Goal: Check status: Check status

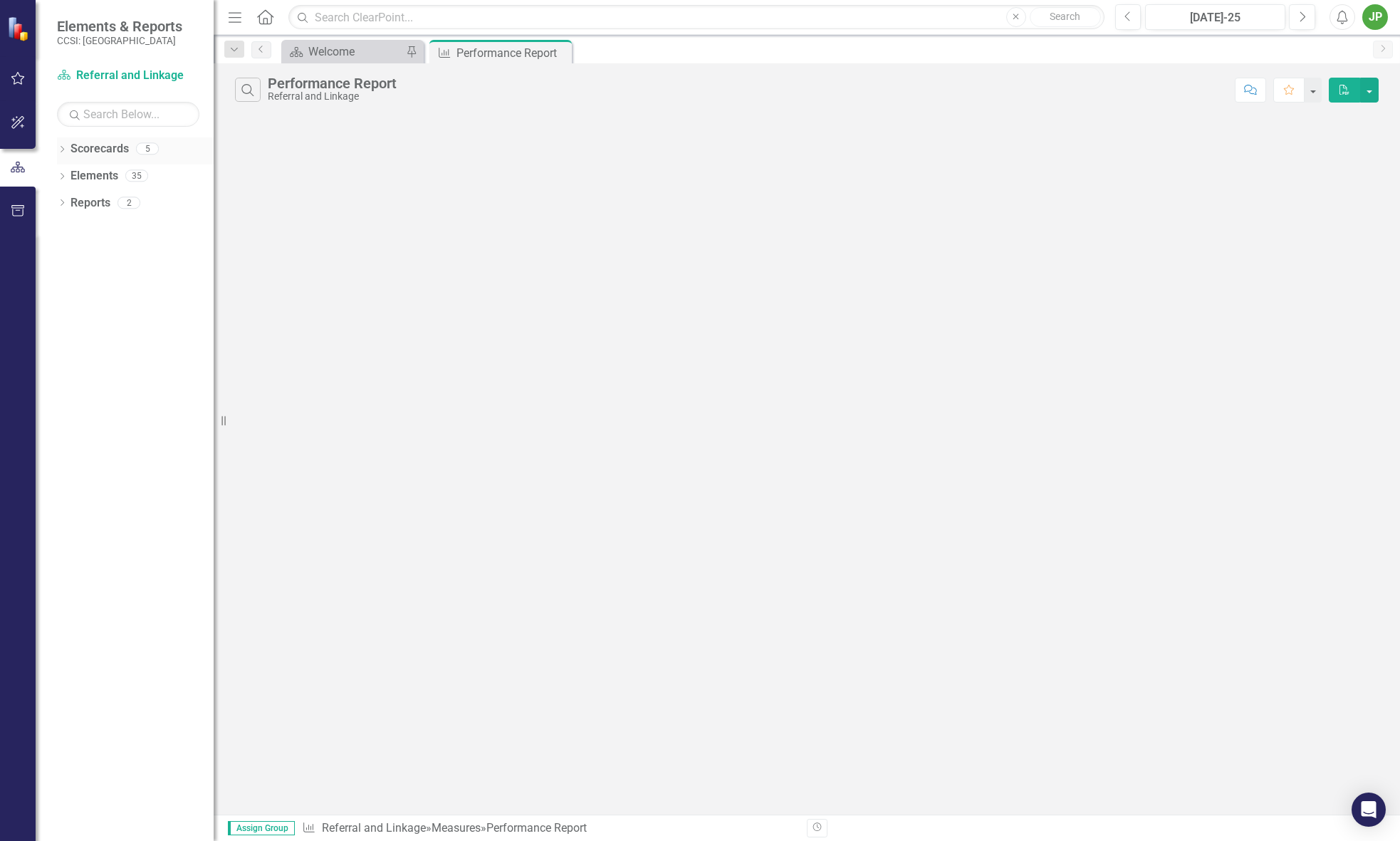
click at [65, 145] on div "Dropdown" at bounding box center [62, 150] width 10 height 12
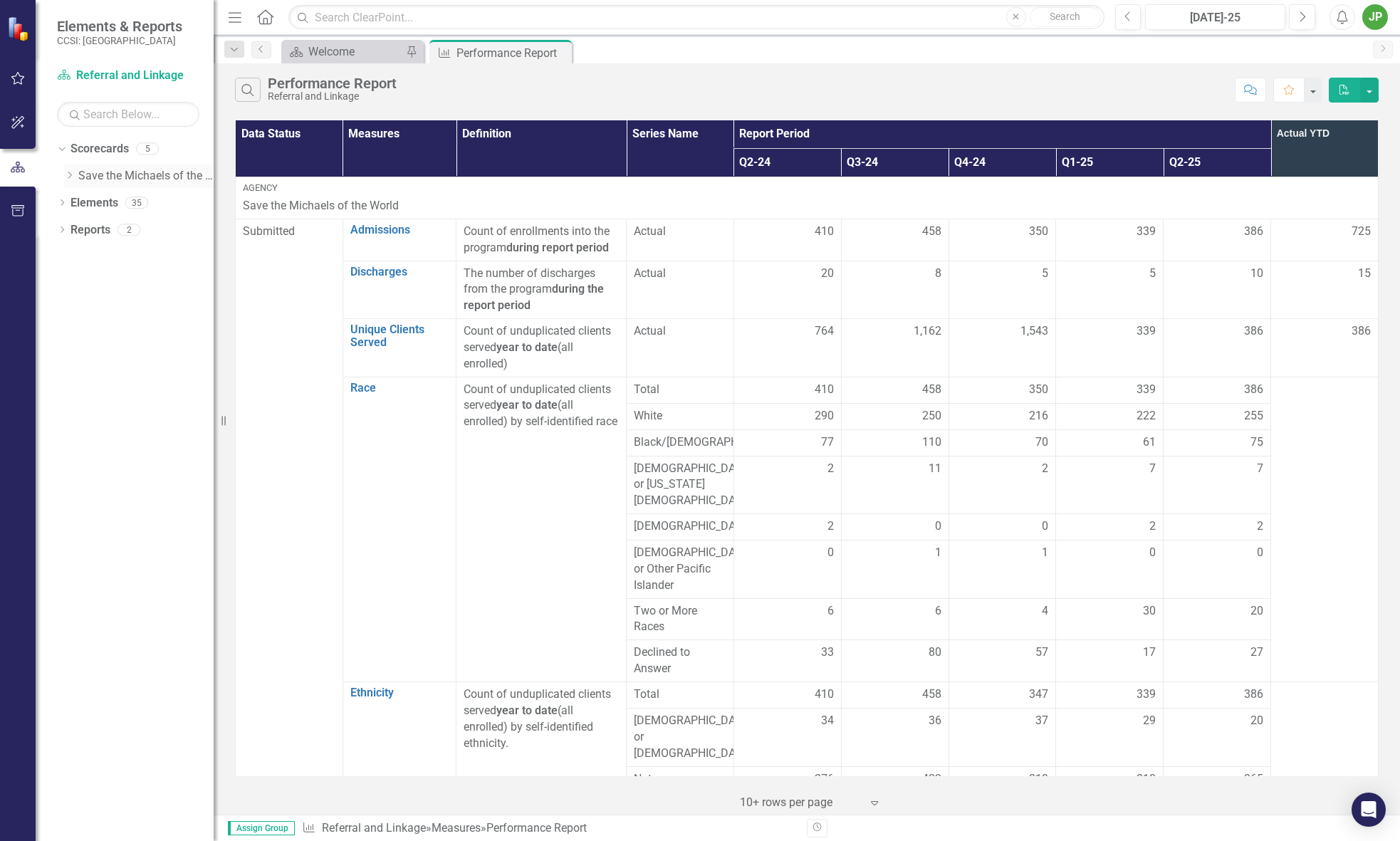
click at [73, 179] on icon "Dropdown" at bounding box center [69, 175] width 10 height 9
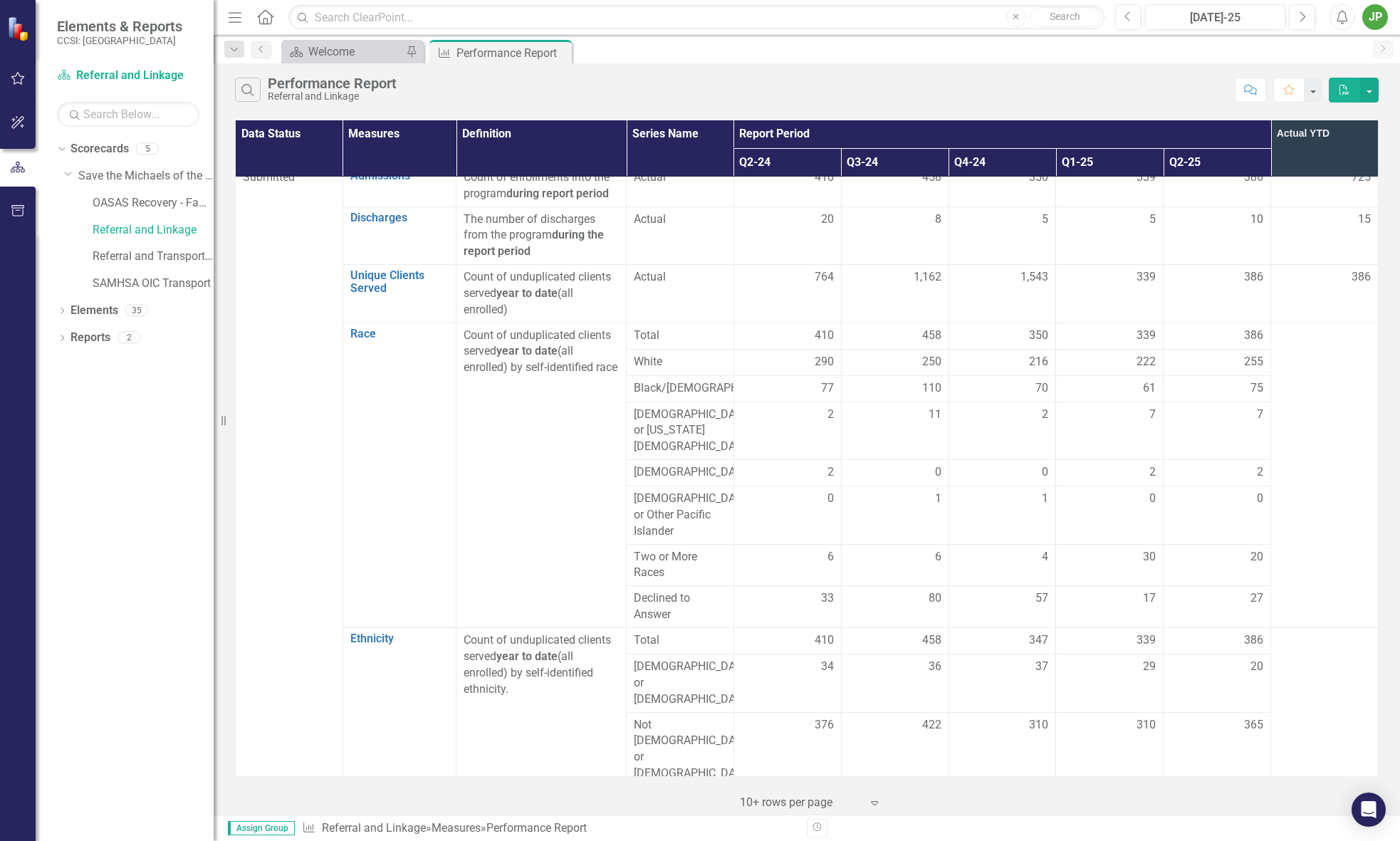
scroll to position [51, 0]
click at [1133, 21] on button "Previous" at bounding box center [1127, 17] width 26 height 25
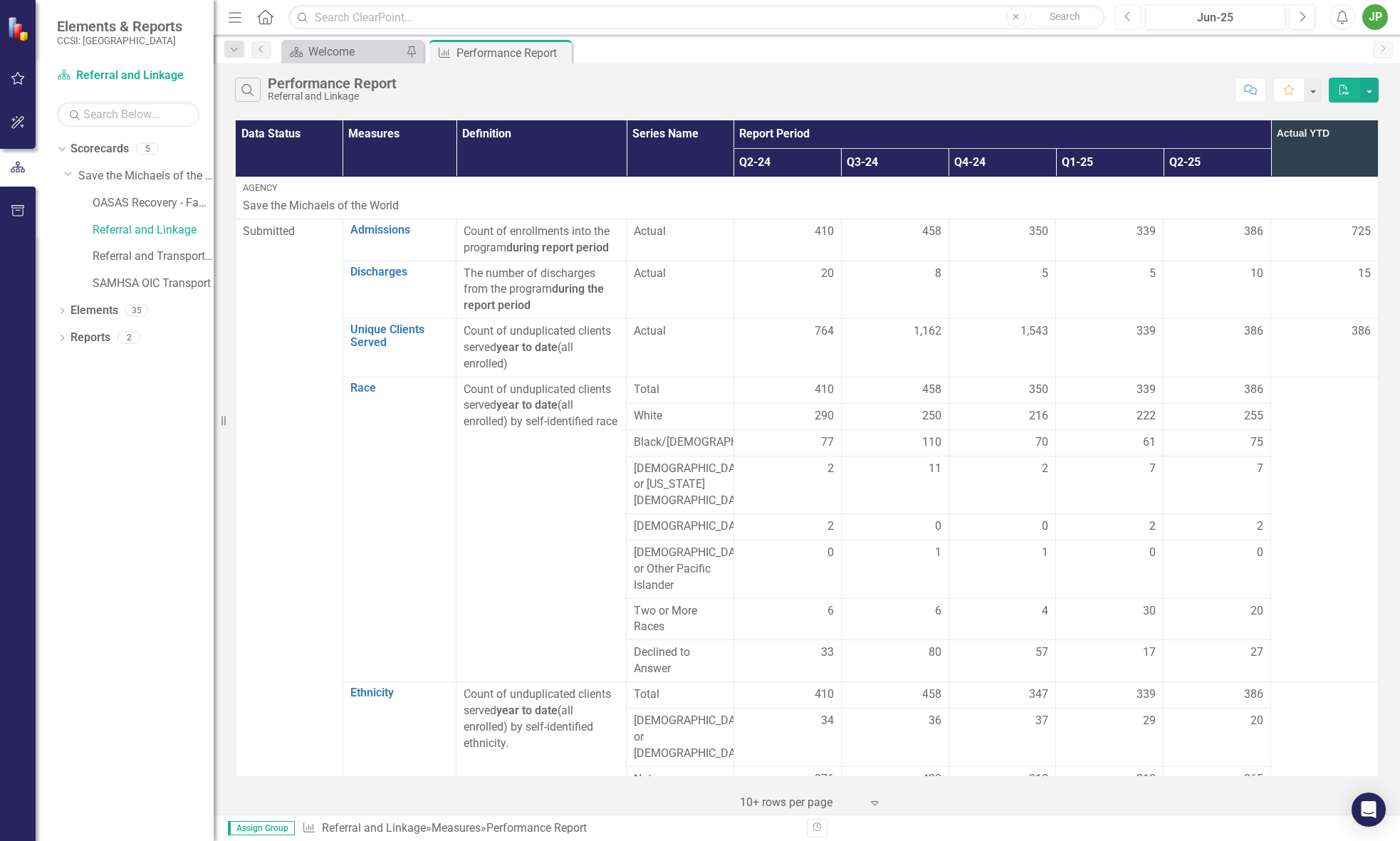
click at [1125, 13] on icon "Previous" at bounding box center [1128, 17] width 8 height 13
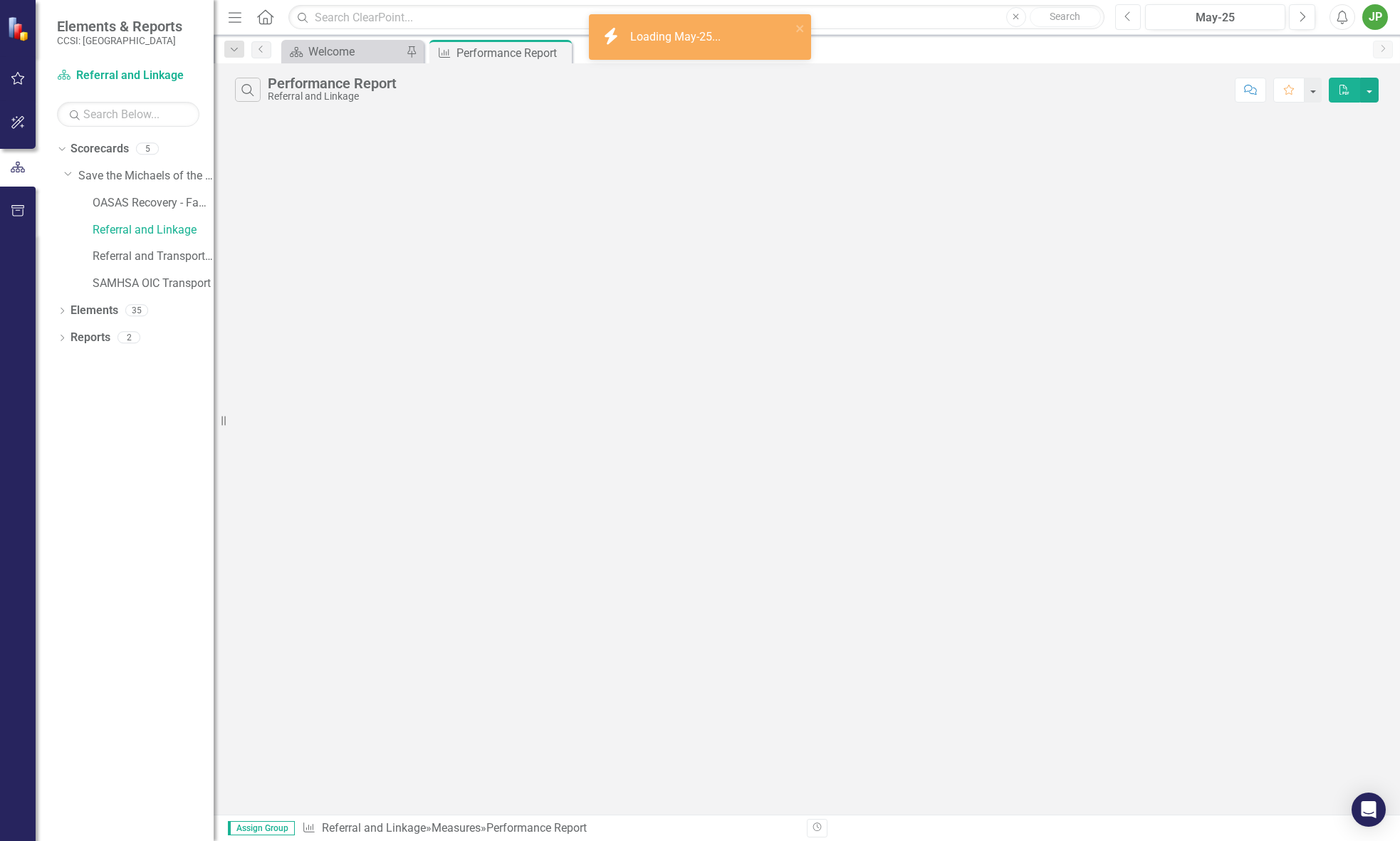
click at [1124, 15] on icon "Previous" at bounding box center [1128, 17] width 8 height 13
click at [1124, 17] on icon "Previous" at bounding box center [1128, 17] width 8 height 13
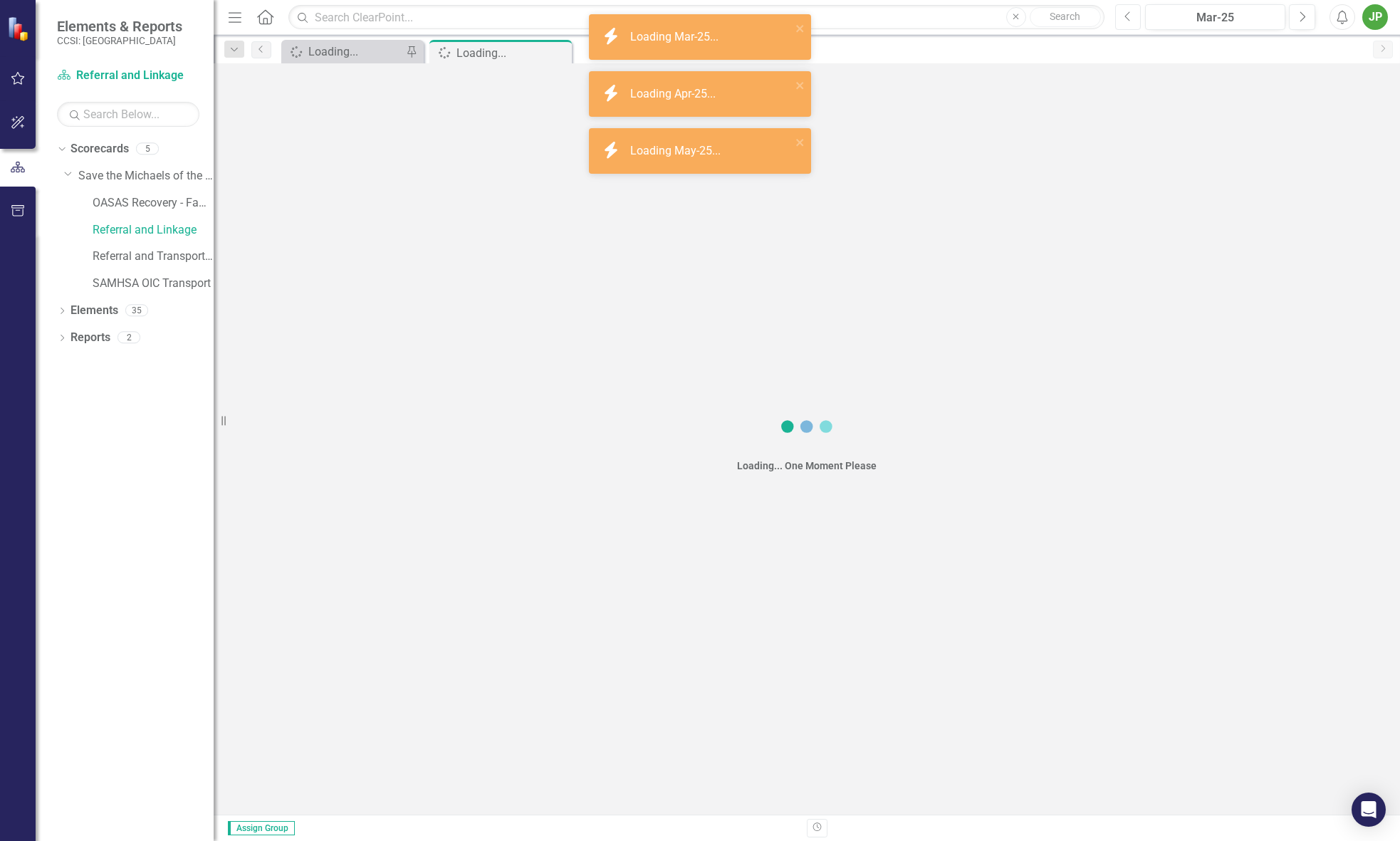
click at [1124, 17] on icon "Previous" at bounding box center [1128, 17] width 8 height 13
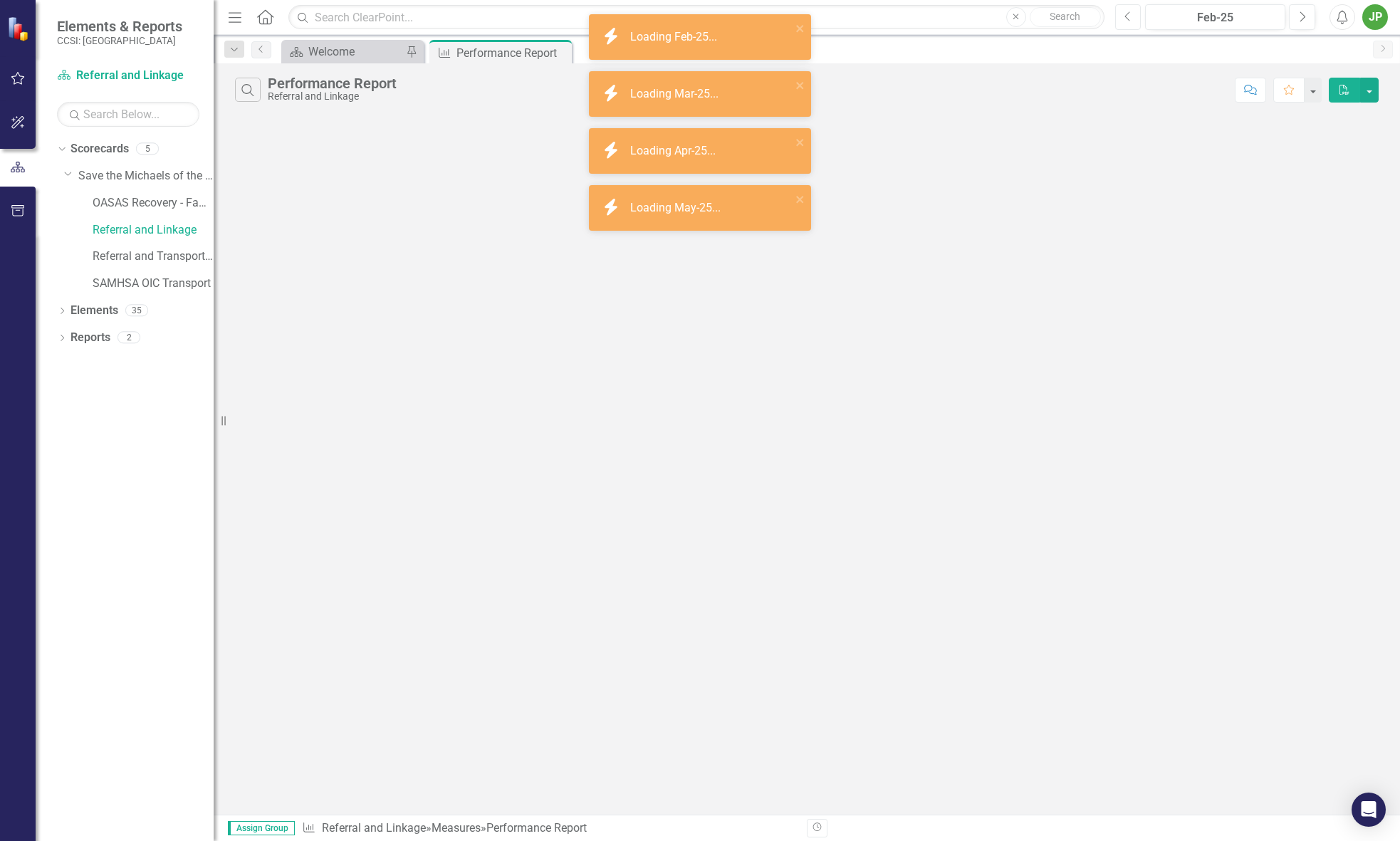
click at [1124, 17] on icon "Previous" at bounding box center [1128, 17] width 8 height 13
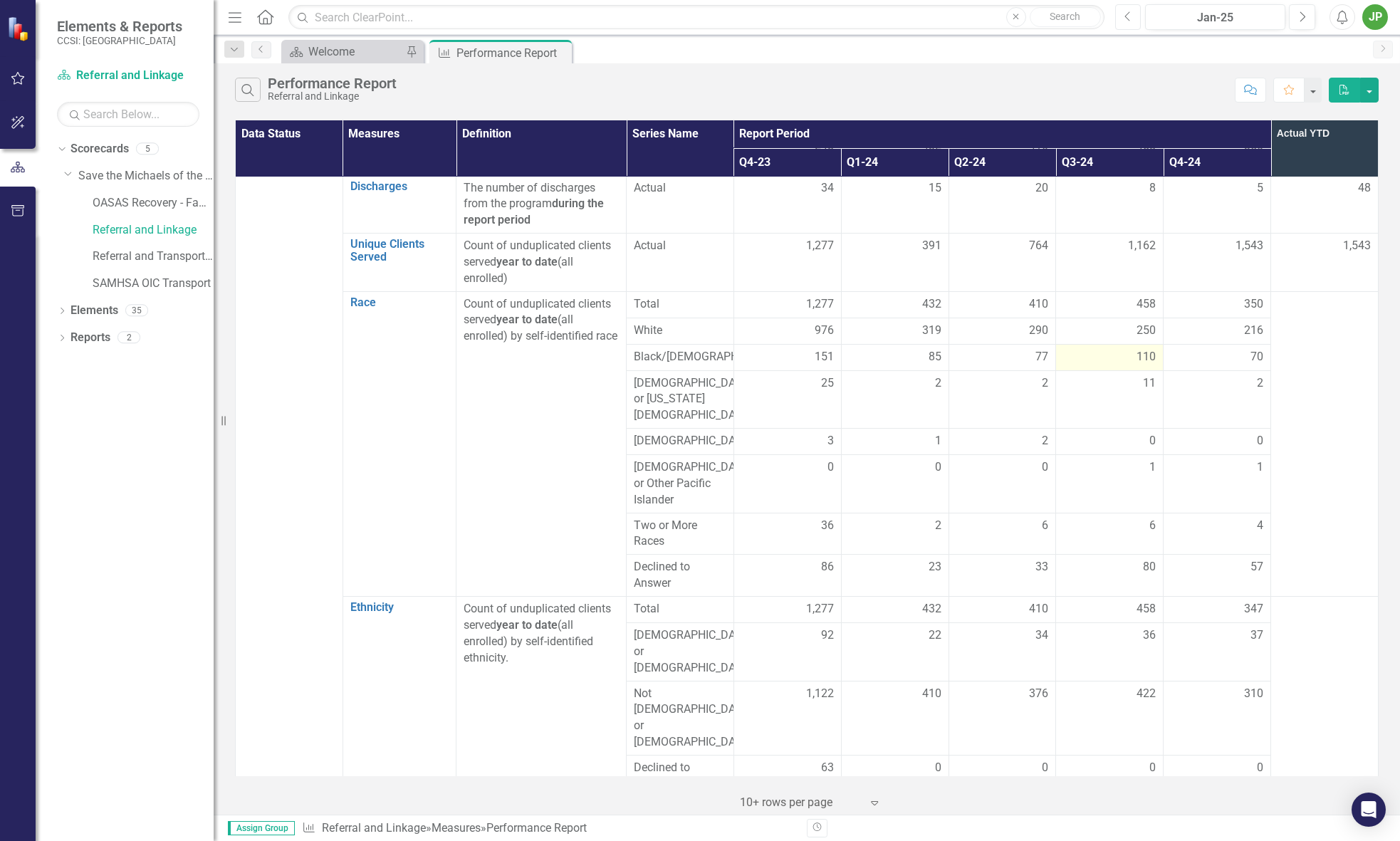
scroll to position [91, 0]
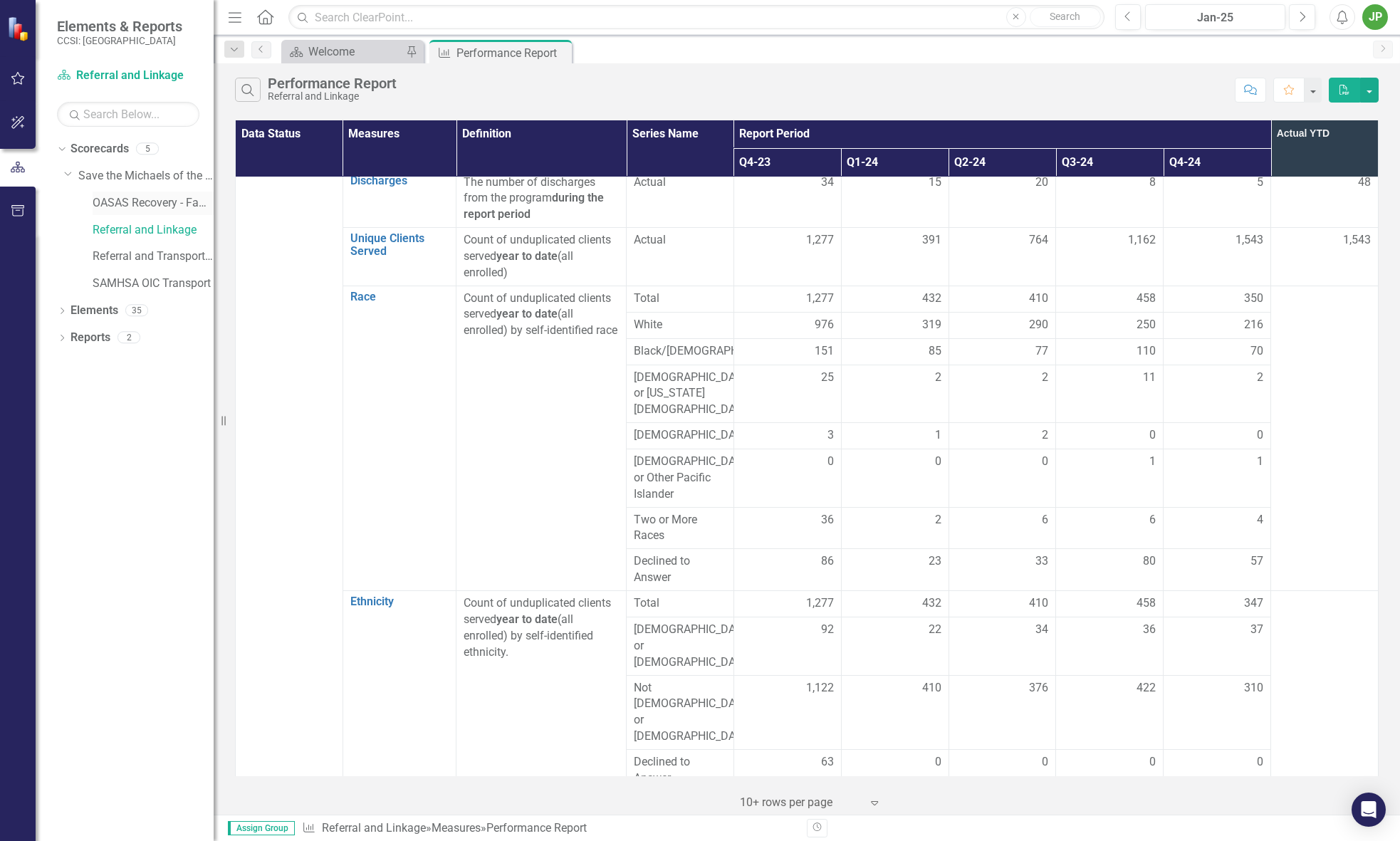
click at [188, 212] on div "OASAS Recovery - Family Navigator" at bounding box center [153, 204] width 121 height 24
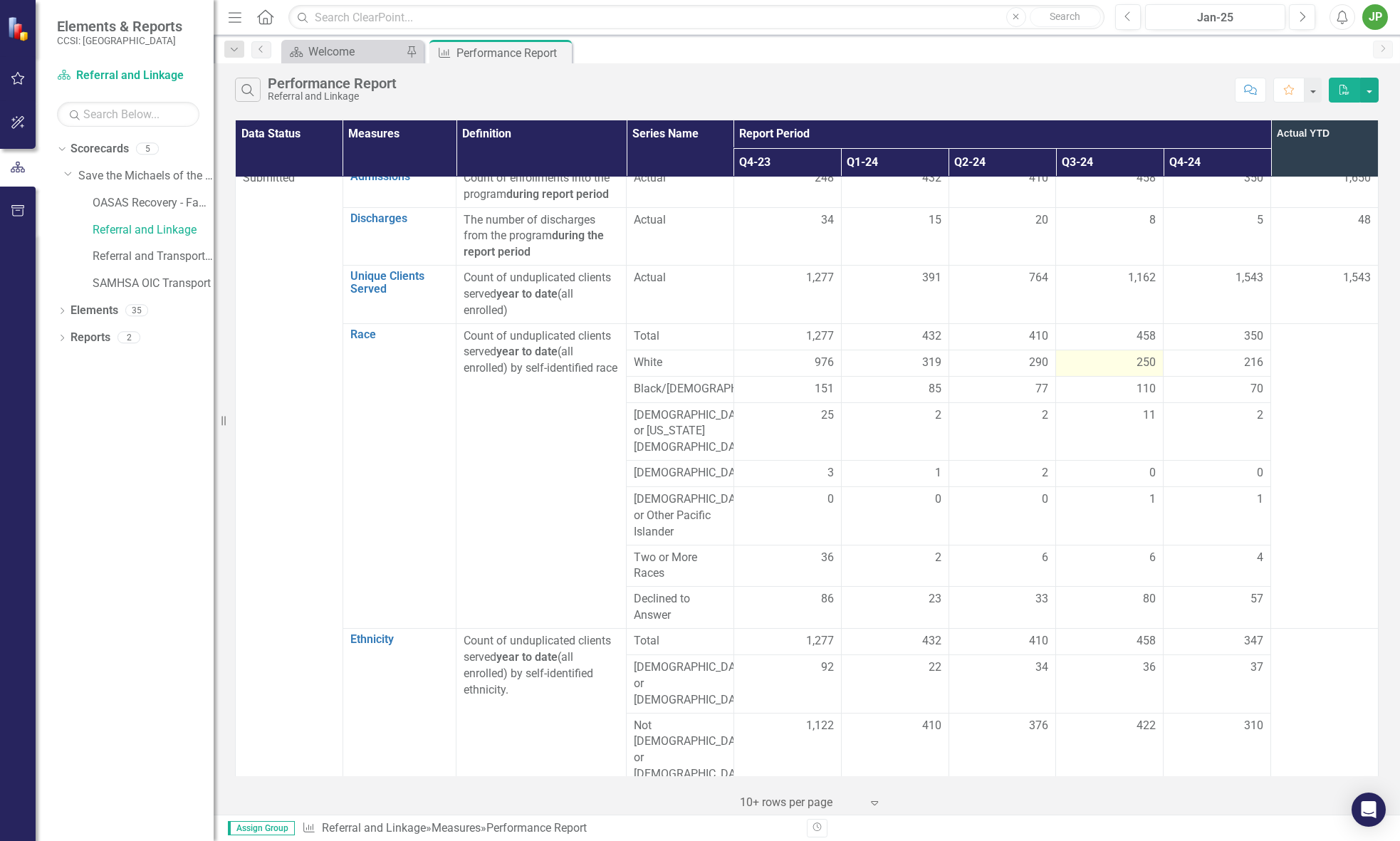
scroll to position [67, 0]
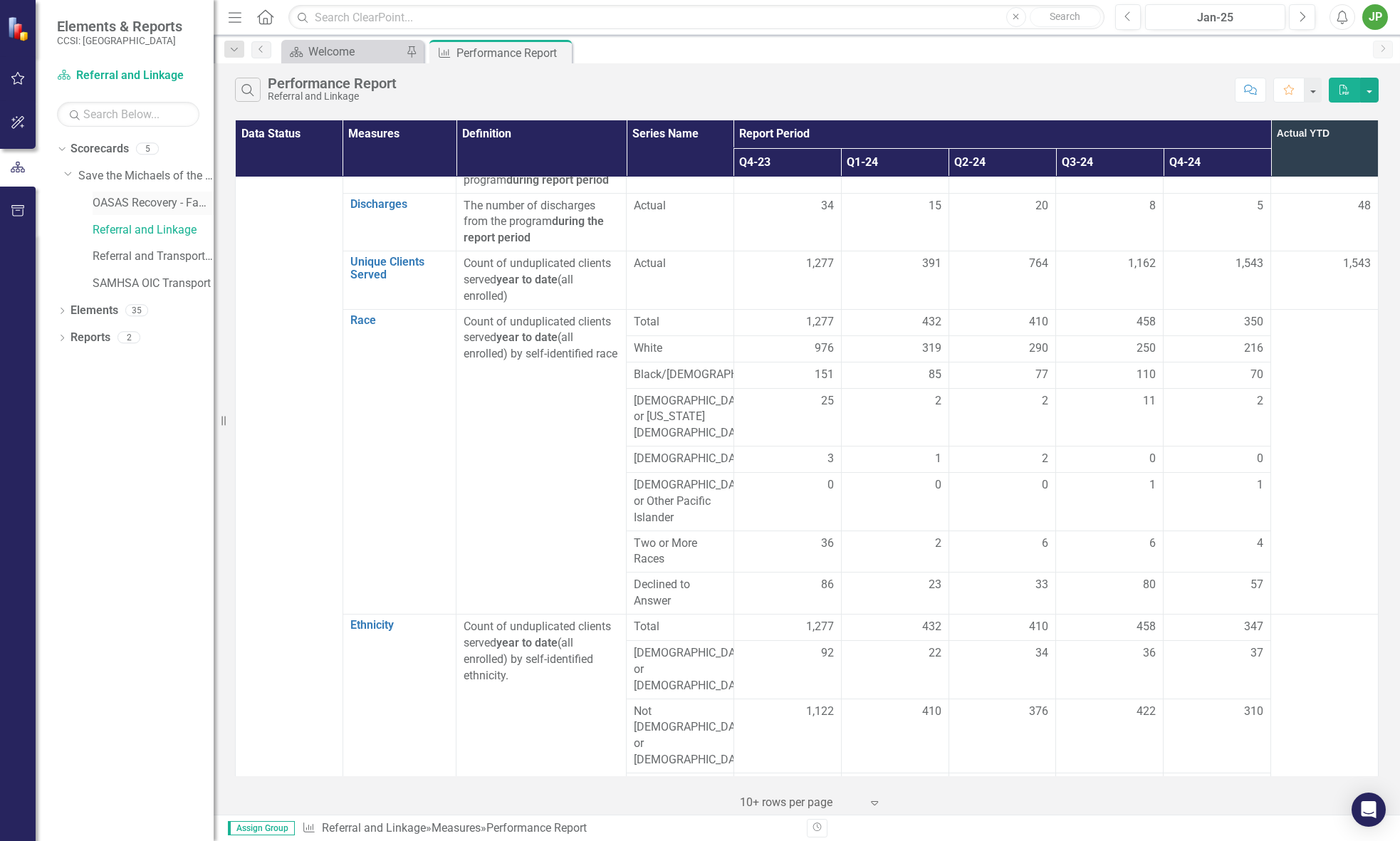
click at [111, 199] on link "OASAS Recovery - Family Navigator" at bounding box center [153, 203] width 121 height 17
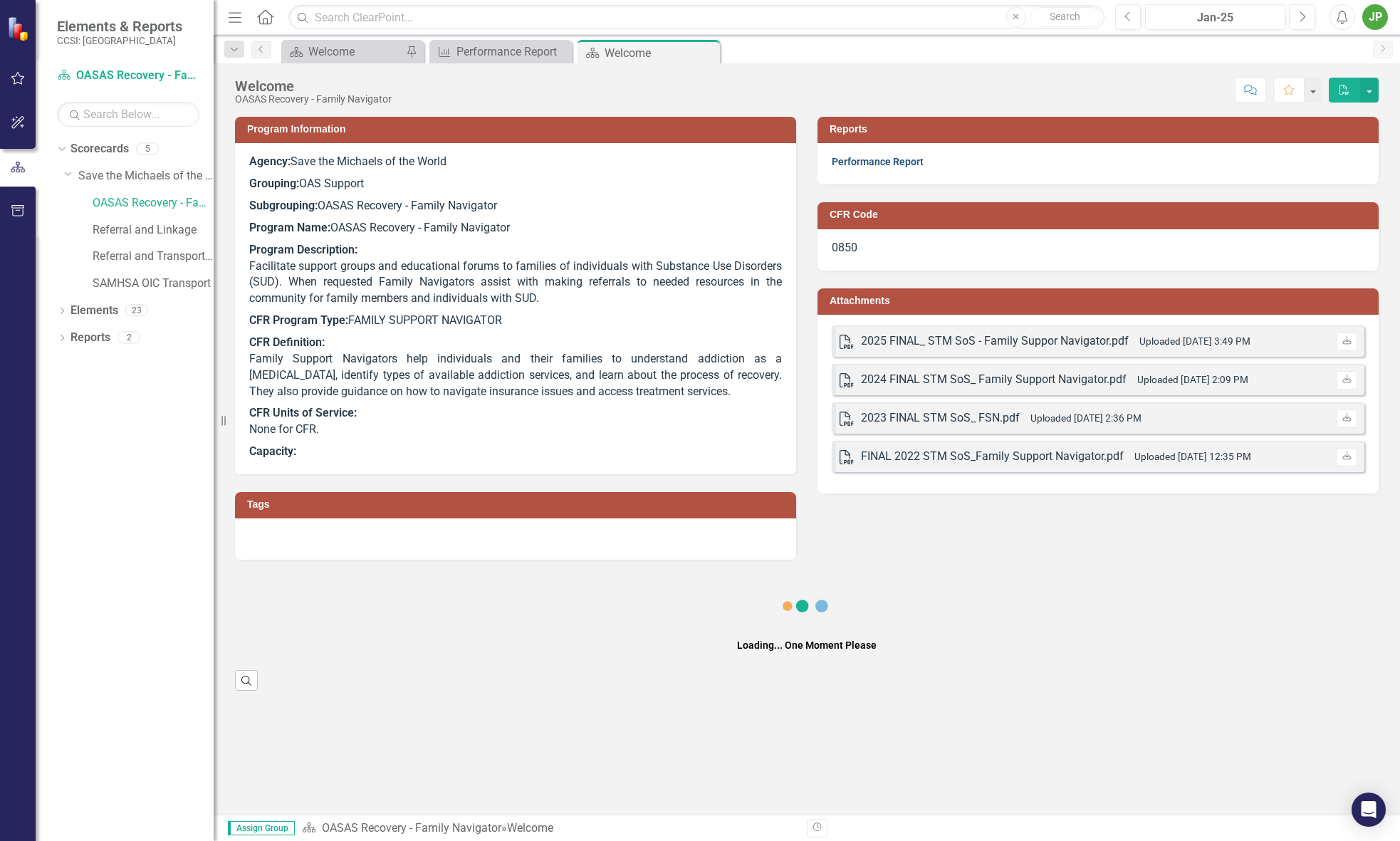
click at [904, 158] on link "Performance Report" at bounding box center [878, 162] width 92 height 11
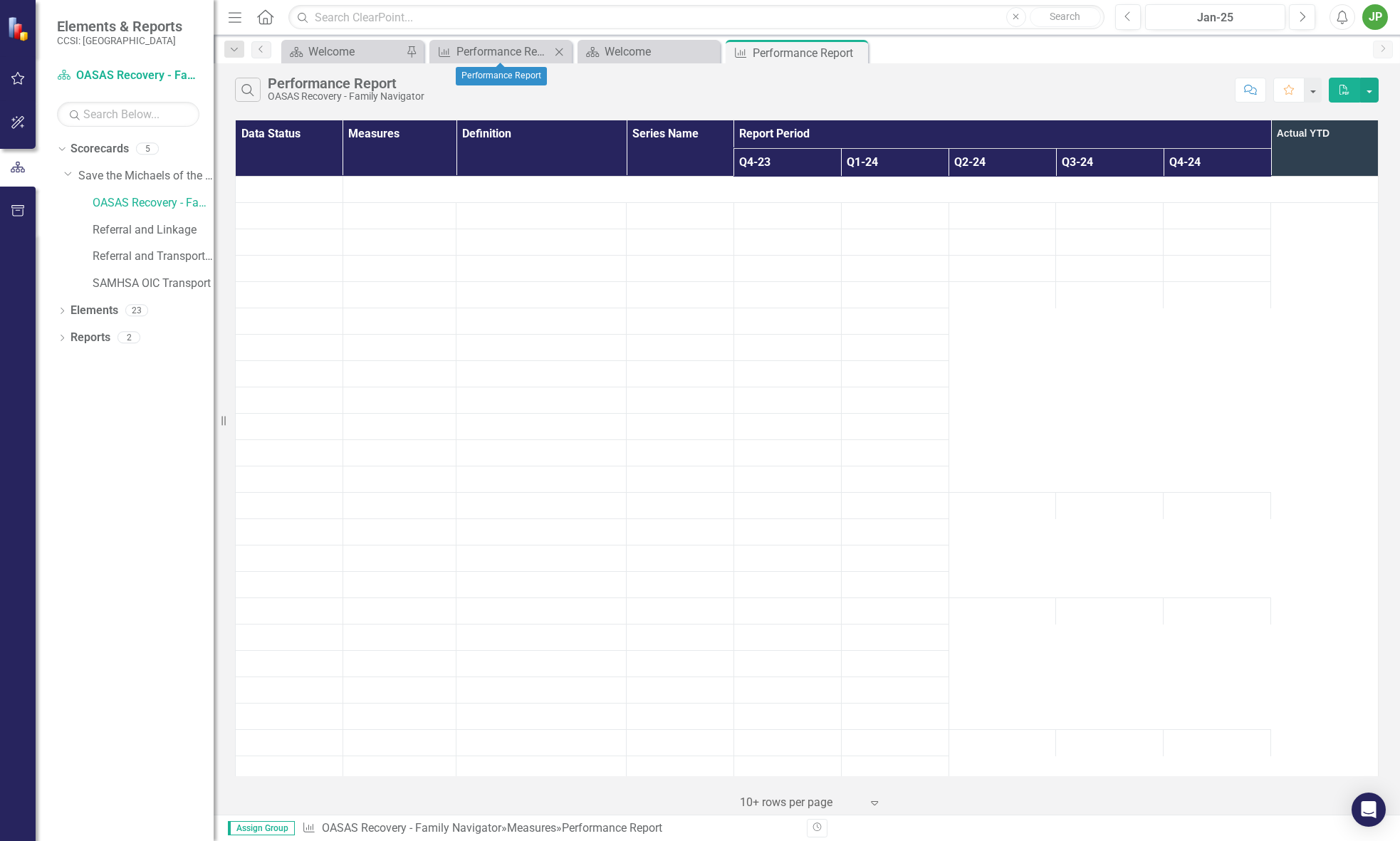
click at [563, 50] on icon "Close" at bounding box center [559, 52] width 14 height 11
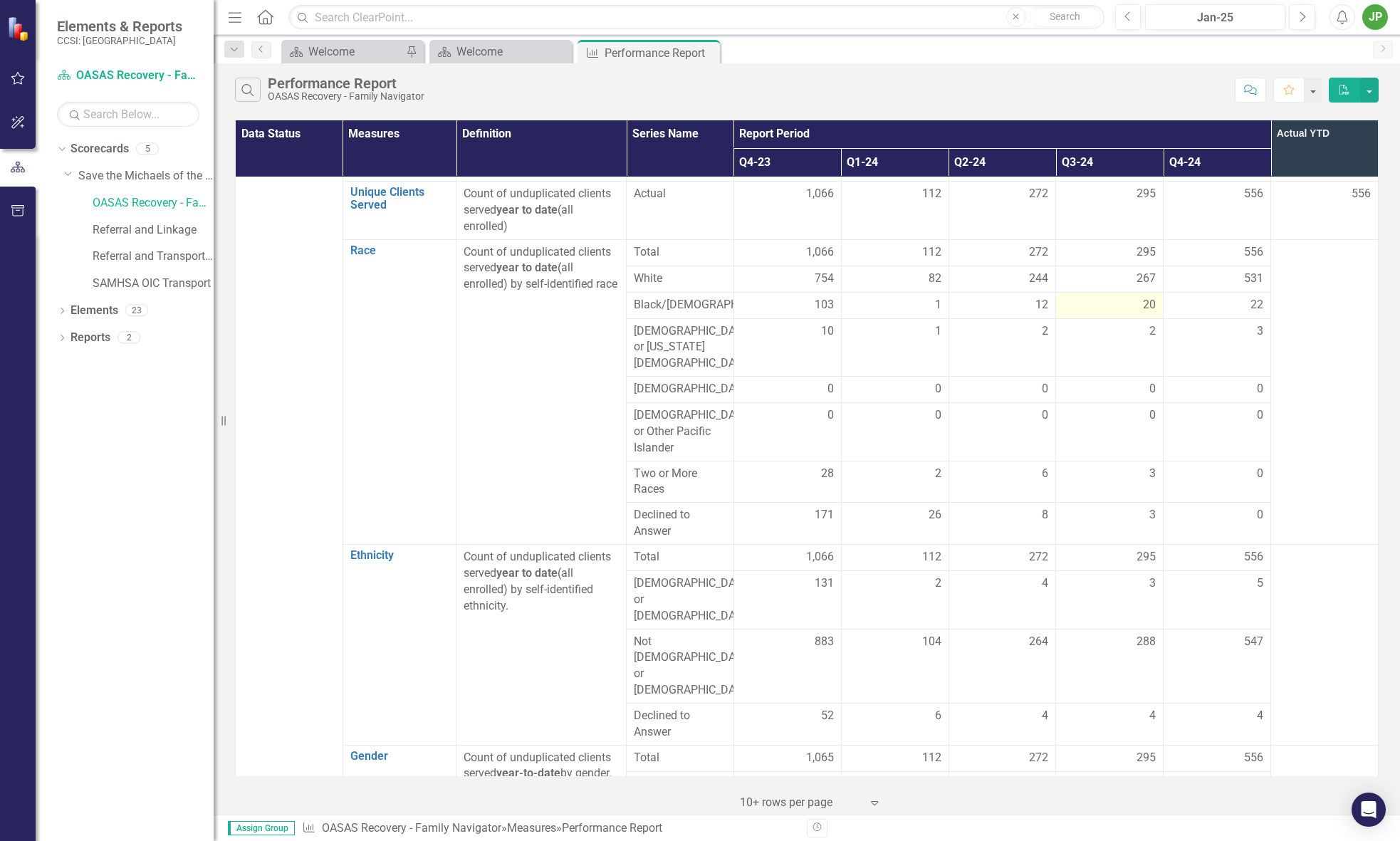
scroll to position [136, 0]
